Goal: Information Seeking & Learning: Learn about a topic

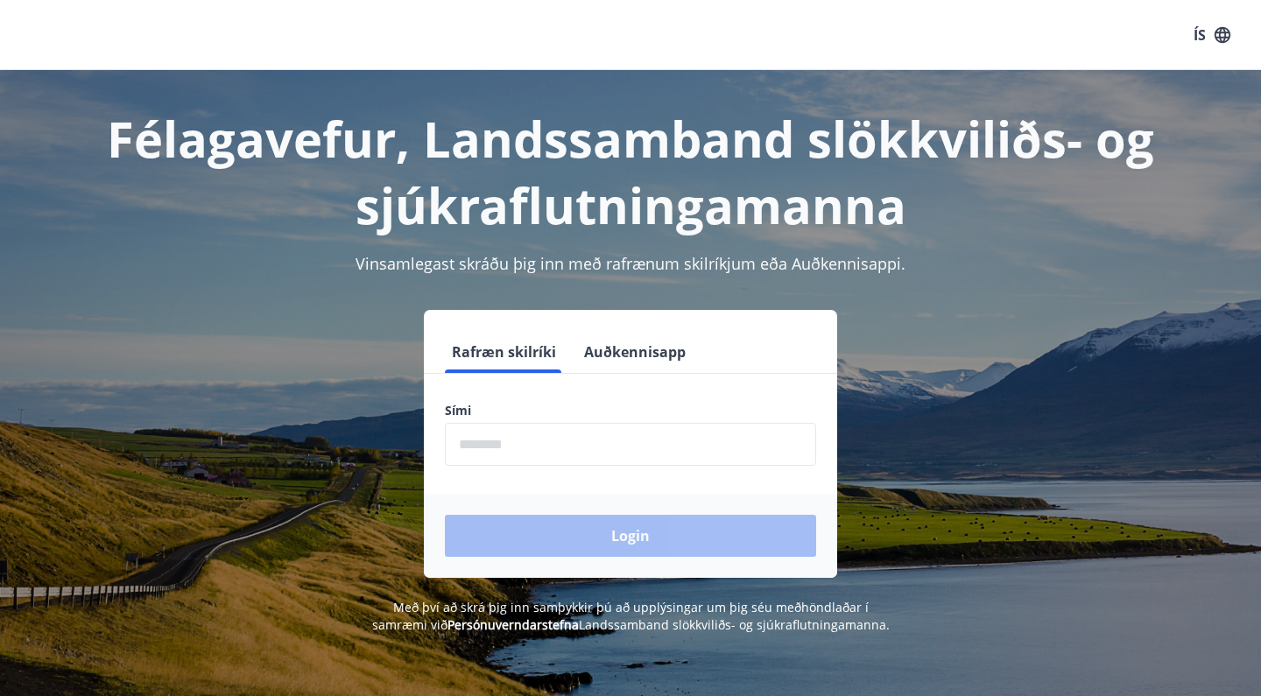
click at [657, 355] on button "Auðkennisapp" at bounding box center [635, 352] width 116 height 42
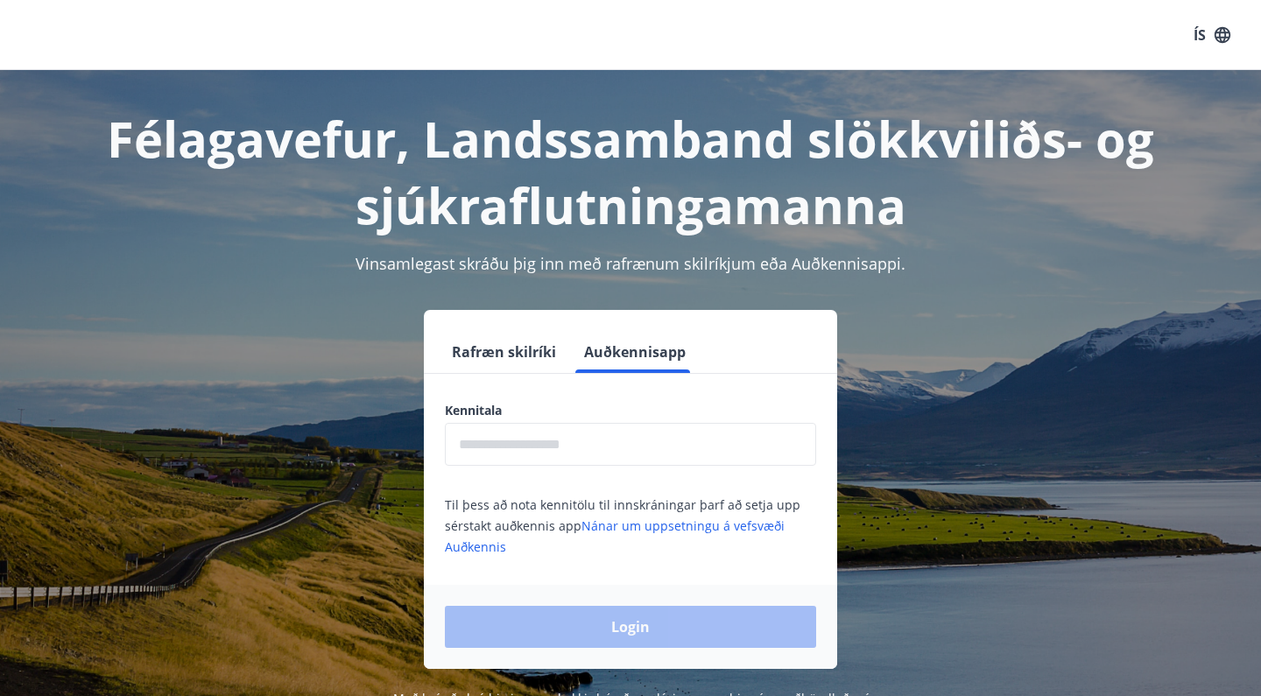
click at [551, 440] on input "text" at bounding box center [630, 444] width 371 height 43
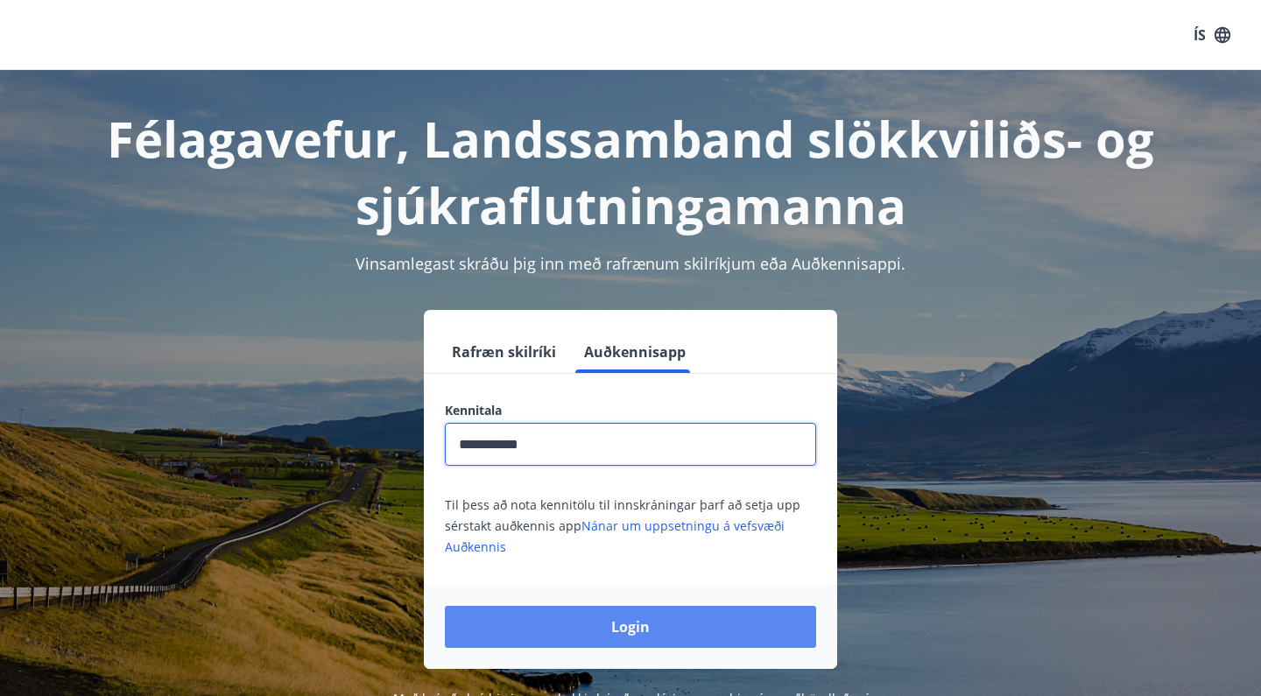
type input "**********"
click at [607, 629] on button "Login" at bounding box center [630, 627] width 371 height 42
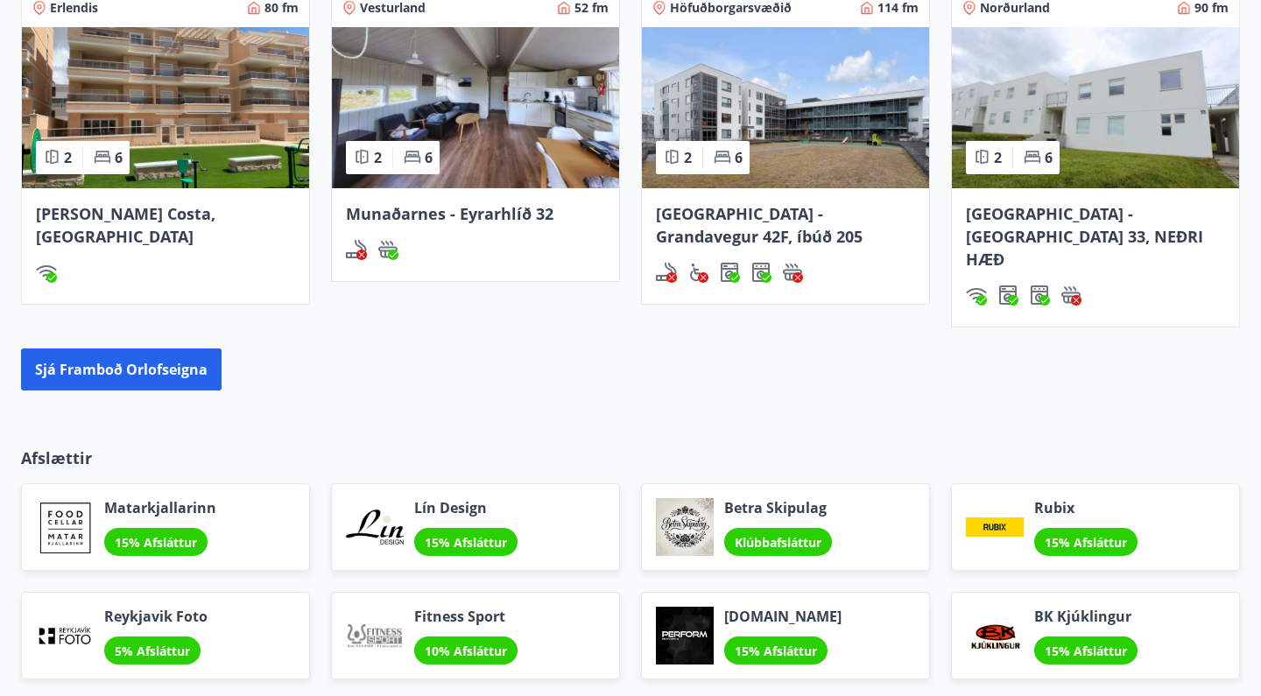
scroll to position [1445, 0]
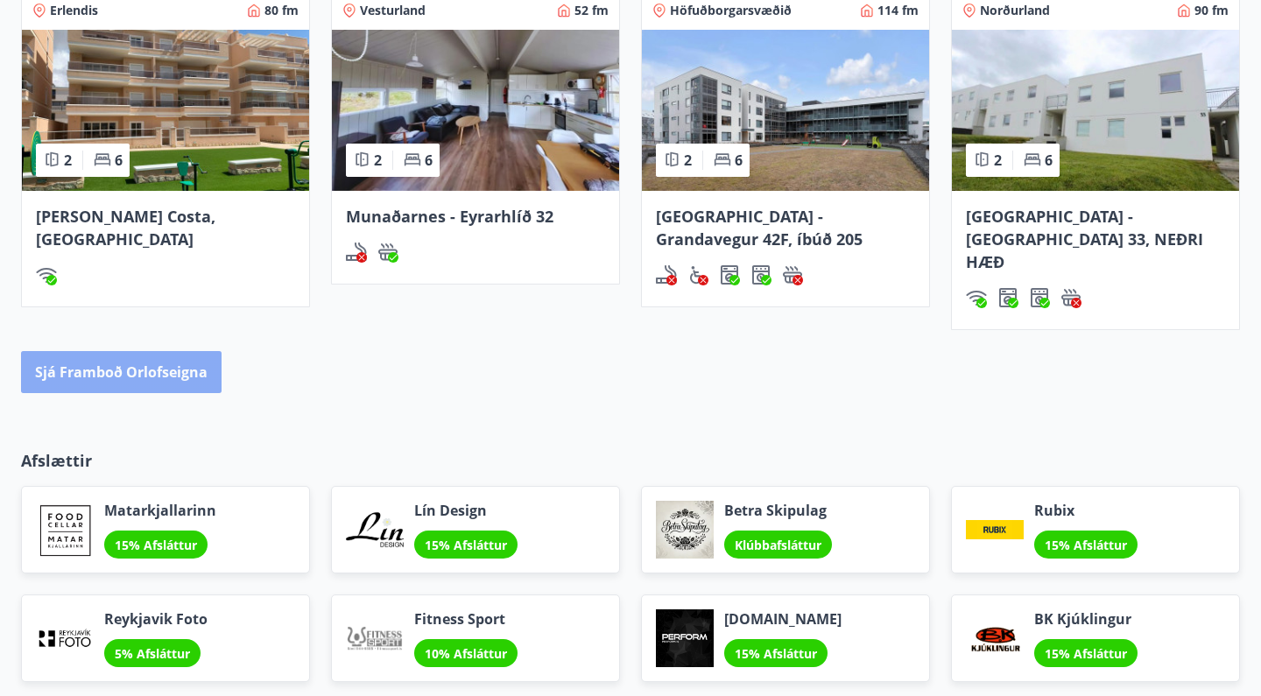
click at [153, 355] on button "Sjá framboð orlofseigna" at bounding box center [121, 372] width 200 height 42
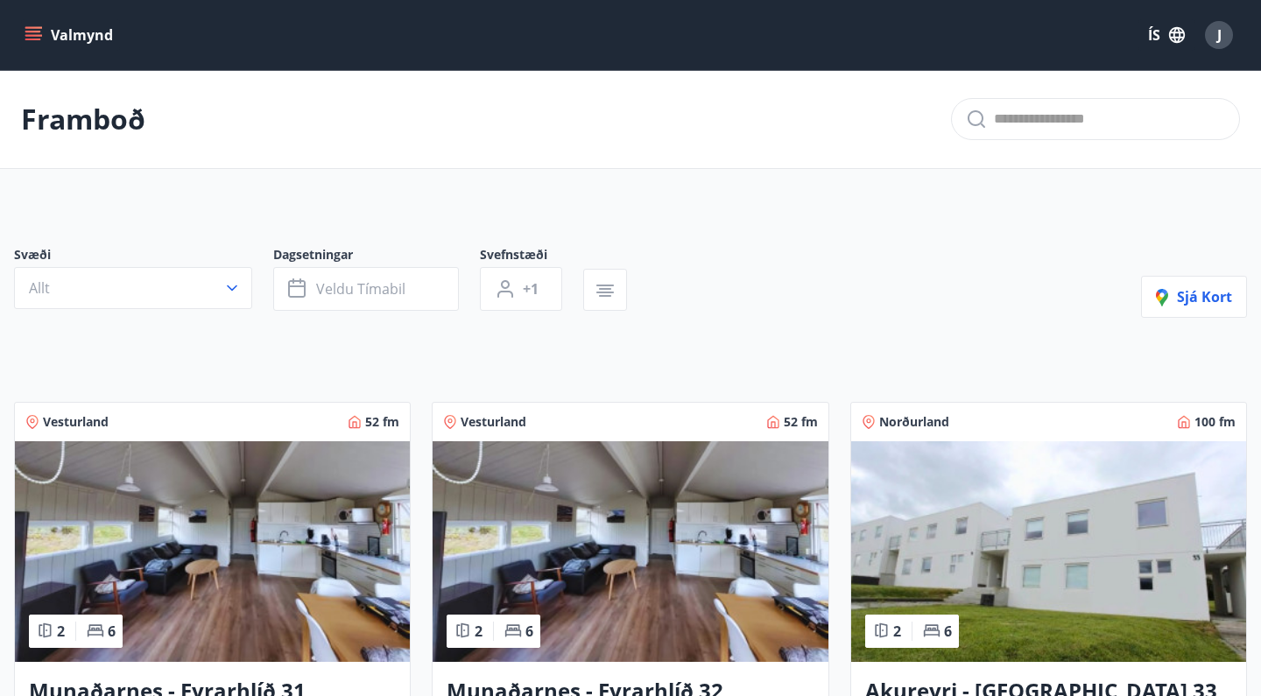
click at [32, 35] on icon "menu" at bounding box center [34, 35] width 19 height 2
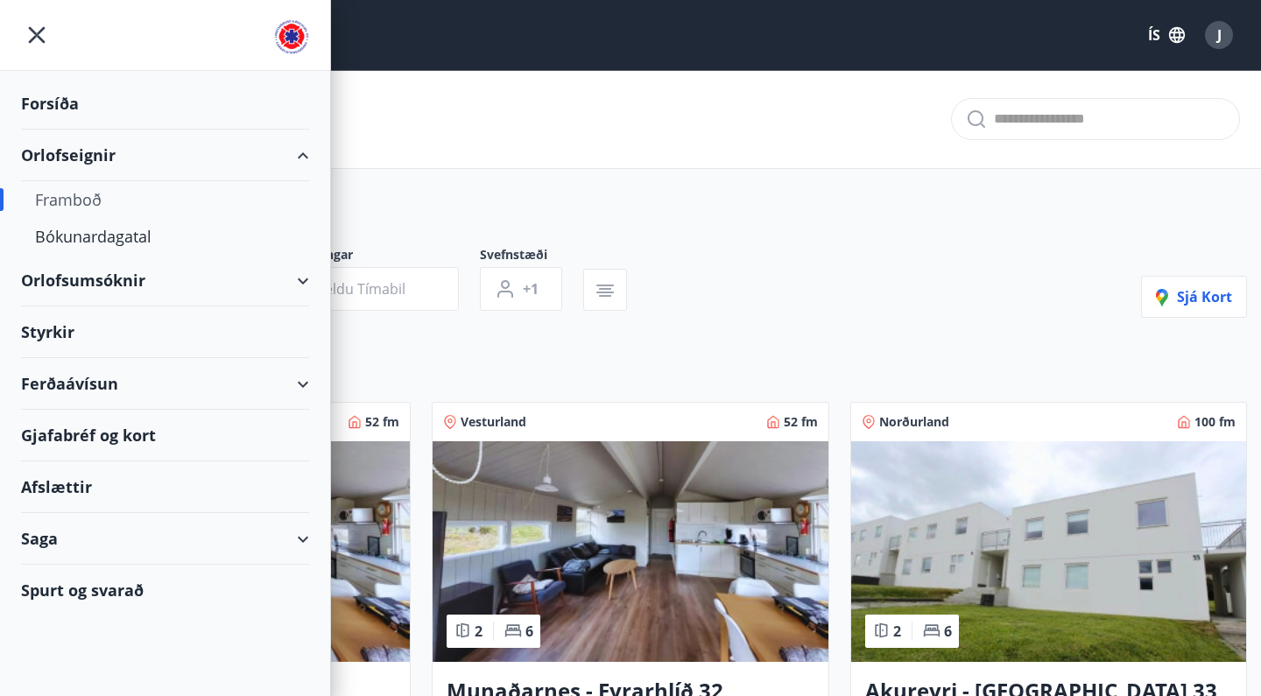
click at [70, 130] on div "Styrkir" at bounding box center [165, 104] width 288 height 52
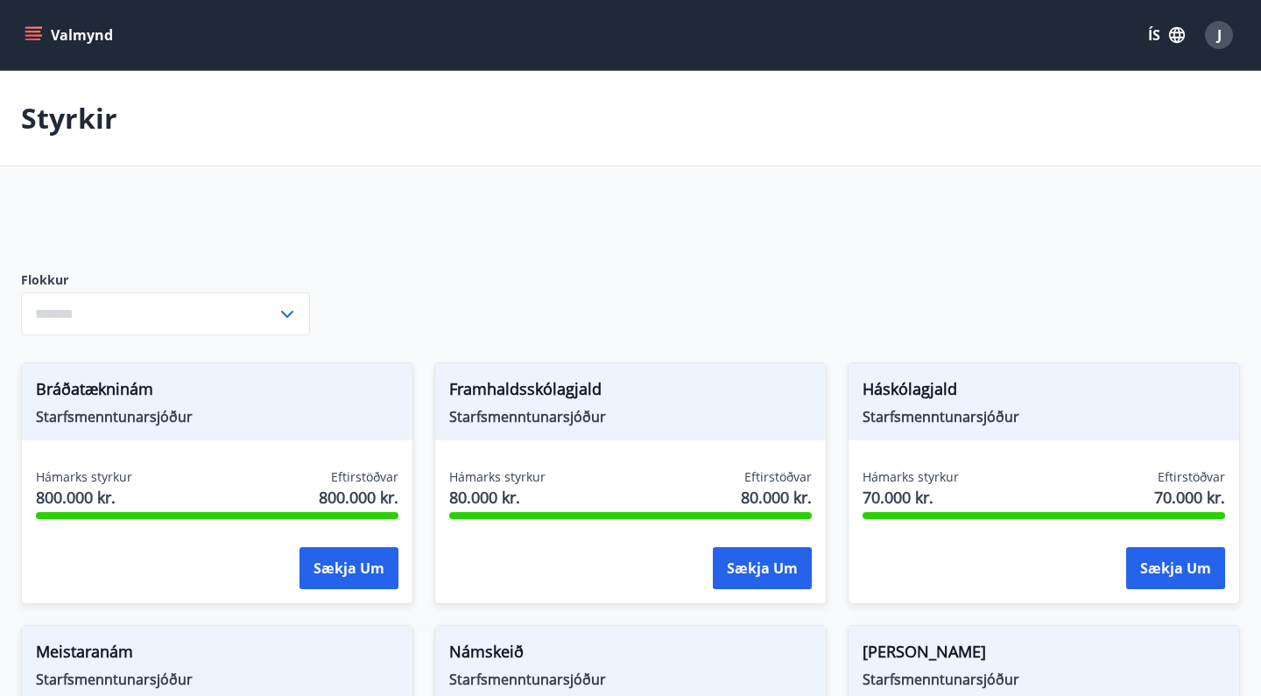
type input "***"
click at [1217, 39] on span "J" at bounding box center [1219, 34] width 4 height 19
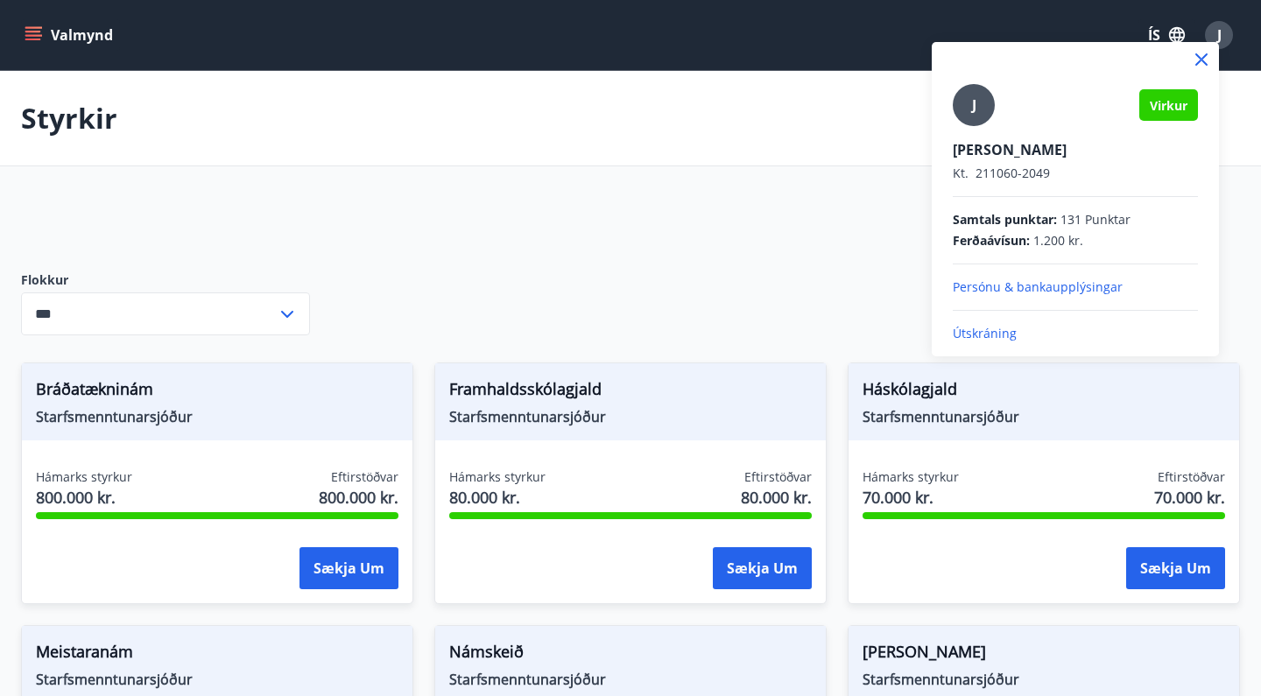
click at [994, 335] on p "Útskráning" at bounding box center [1074, 334] width 245 height 18
